Goal: Communication & Community: Answer question/provide support

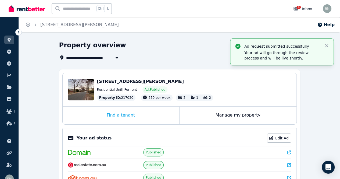
click at [298, 5] on link "6 Inbox" at bounding box center [302, 8] width 21 height 17
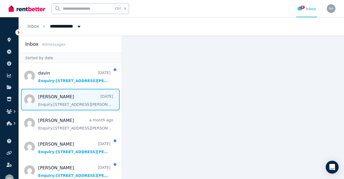
click at [59, 104] on span "Message list" at bounding box center [70, 100] width 103 height 22
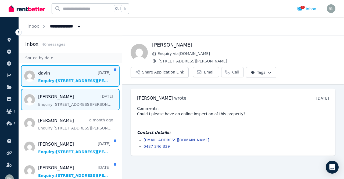
click at [55, 78] on span "Message list" at bounding box center [70, 76] width 103 height 22
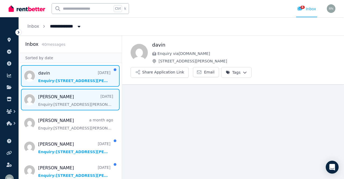
click at [58, 101] on span "Message list" at bounding box center [70, 100] width 103 height 22
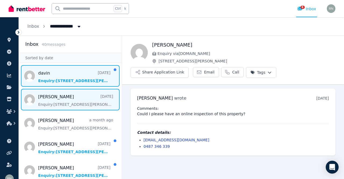
click at [66, 75] on span "Message list" at bounding box center [70, 76] width 103 height 22
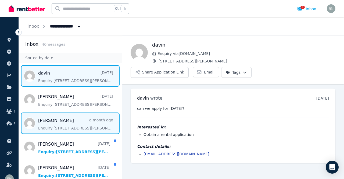
click at [62, 127] on span "Message list" at bounding box center [70, 123] width 103 height 22
